Goal: Task Accomplishment & Management: Complete application form

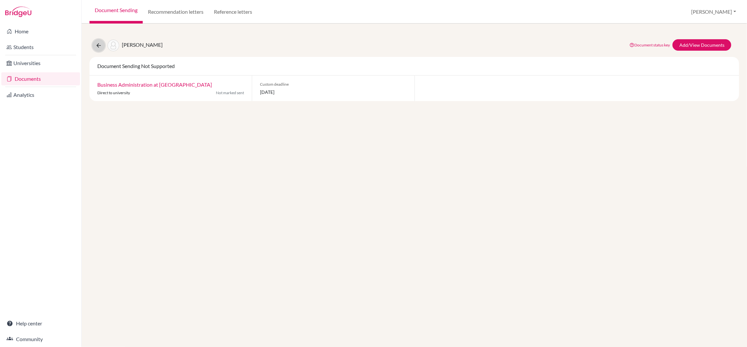
click at [100, 45] on icon at bounding box center [98, 45] width 7 height 7
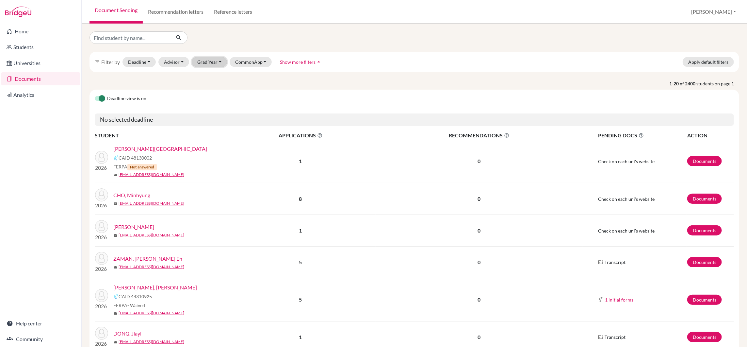
click at [206, 62] on button "Grad Year" at bounding box center [209, 62] width 35 height 10
click at [208, 107] on span "2026" at bounding box center [206, 107] width 12 height 8
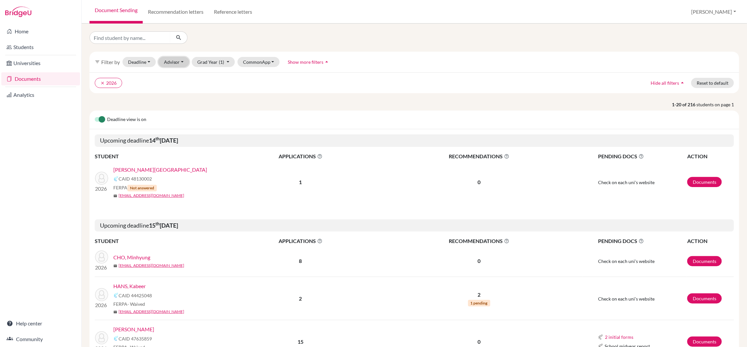
click at [175, 61] on button "Advisor" at bounding box center [173, 62] width 31 height 10
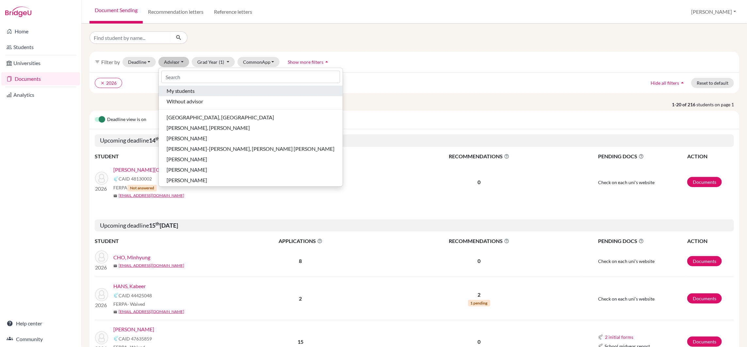
click at [177, 92] on span "My students" at bounding box center [181, 91] width 28 height 8
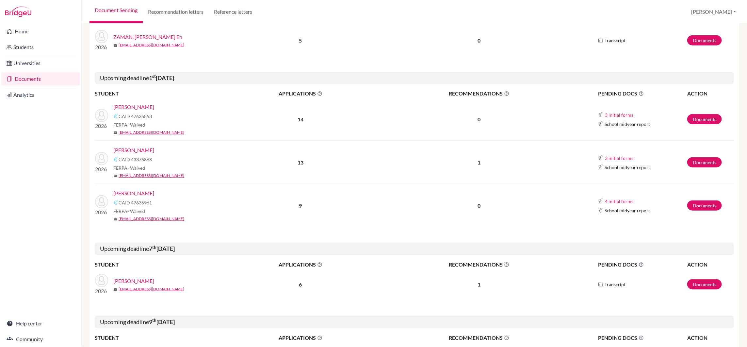
scroll to position [284, 0]
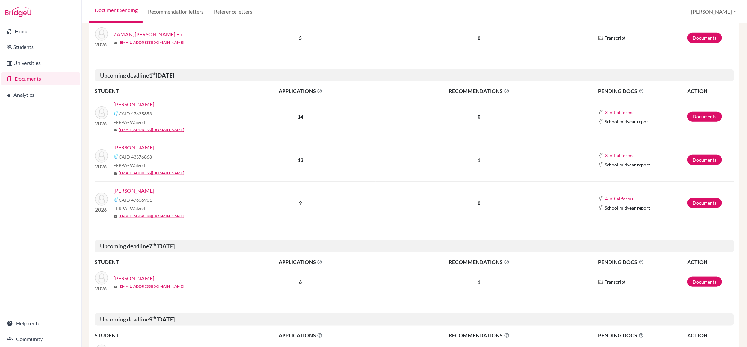
click at [138, 148] on link "GOEL, Ishaan" at bounding box center [133, 147] width 41 height 8
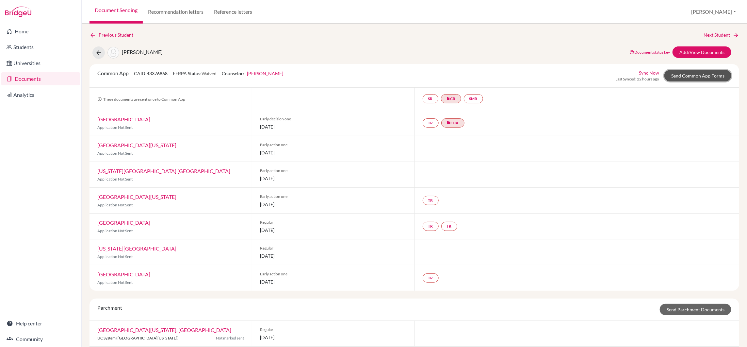
click at [697, 73] on link "Send Common App Forms" at bounding box center [697, 75] width 67 height 11
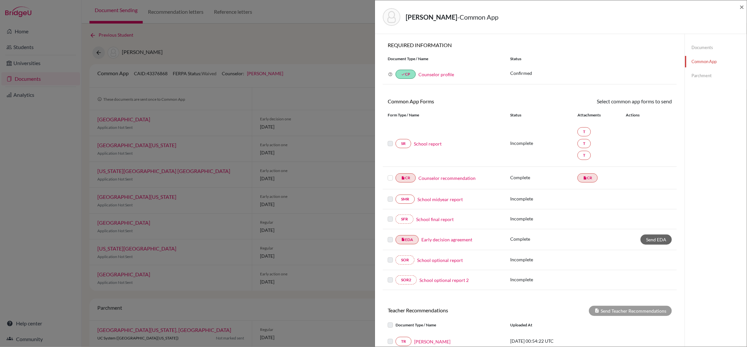
click at [420, 143] on link "School report" at bounding box center [428, 143] width 28 height 7
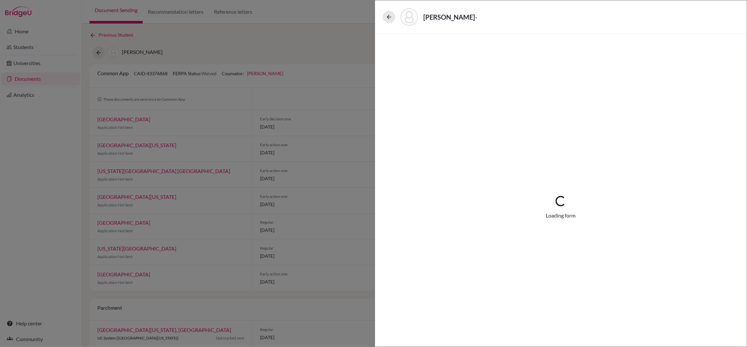
select select "4"
select select "674594"
select select "679246"
select select "672593"
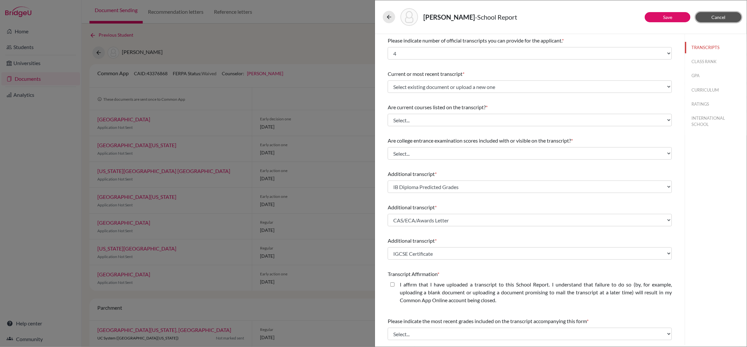
click at [716, 16] on span "Cancel" at bounding box center [719, 17] width 14 height 6
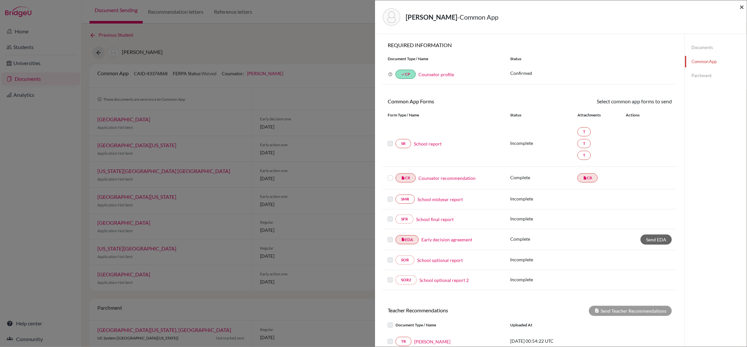
click at [742, 7] on span "×" at bounding box center [742, 6] width 5 height 9
